Goal: Transaction & Acquisition: Purchase product/service

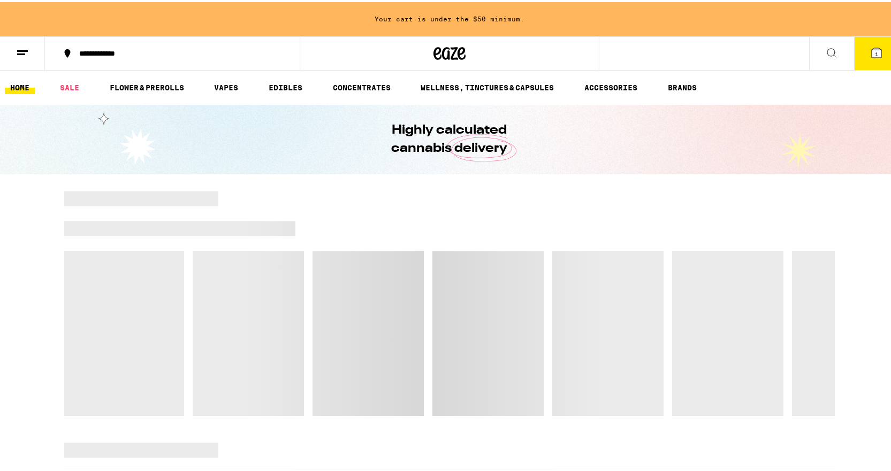
click at [372, 237] on div at bounding box center [449, 241] width 771 height 15
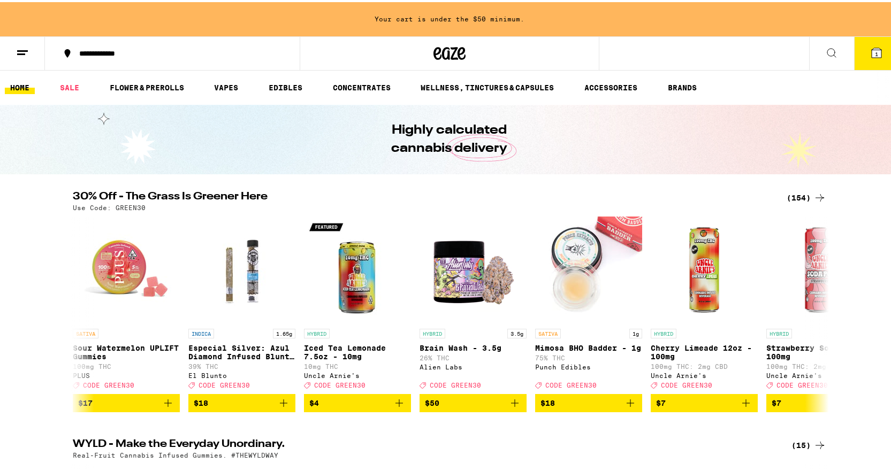
click at [372, 237] on img "Open page for Iced Tea Lemonade 7.5oz - 10mg from Uncle Arnie's" at bounding box center [357, 268] width 107 height 107
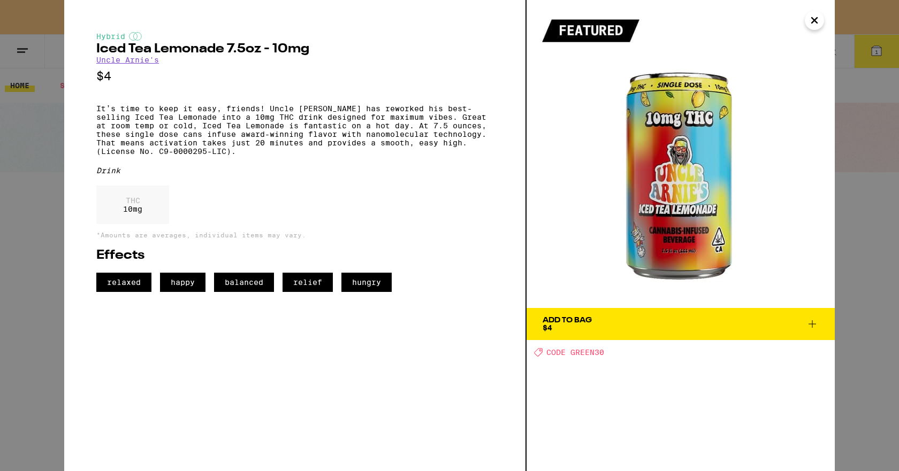
click at [1, 220] on div "Hybrid Iced Tea Lemonade 7.5oz - 10mg Uncle [PERSON_NAME]'s $4 It’s time to kee…" at bounding box center [449, 235] width 899 height 471
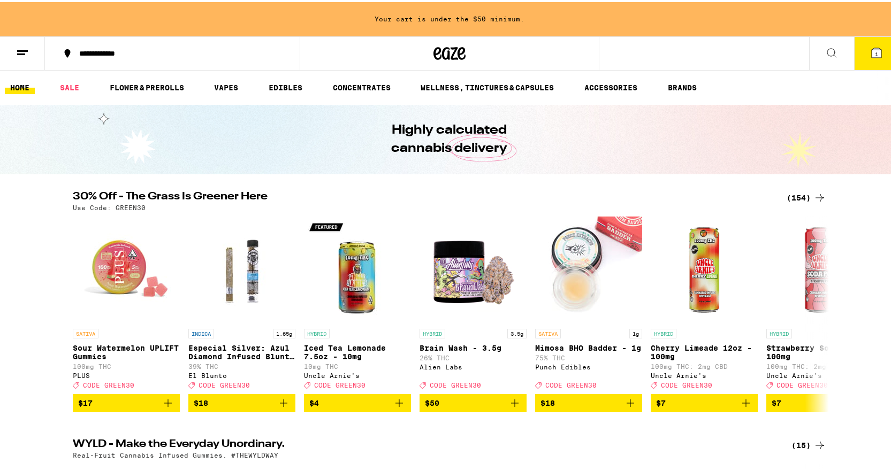
click at [813, 197] on icon at bounding box center [819, 195] width 13 height 13
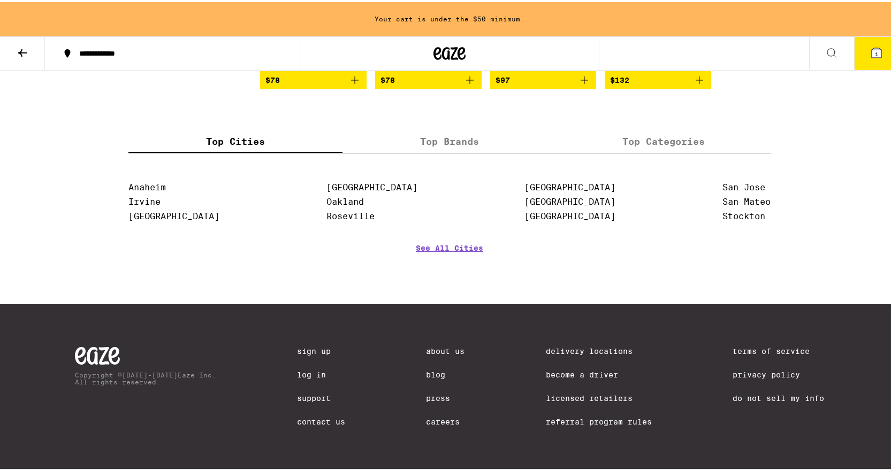
scroll to position [6261, 0]
